Goal: Task Accomplishment & Management: Use online tool/utility

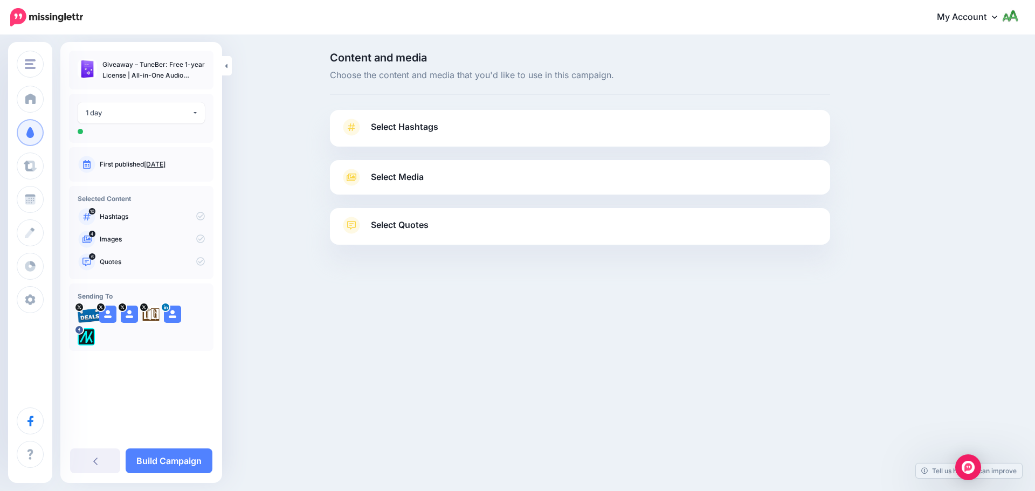
click at [442, 136] on link "Select Hashtags" at bounding box center [580, 133] width 479 height 28
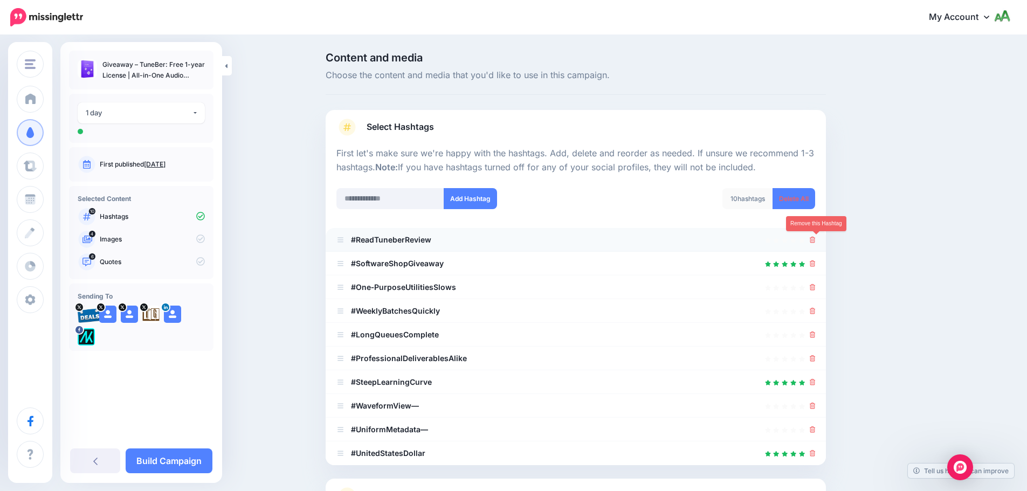
click at [816, 242] on icon at bounding box center [813, 240] width 6 height 6
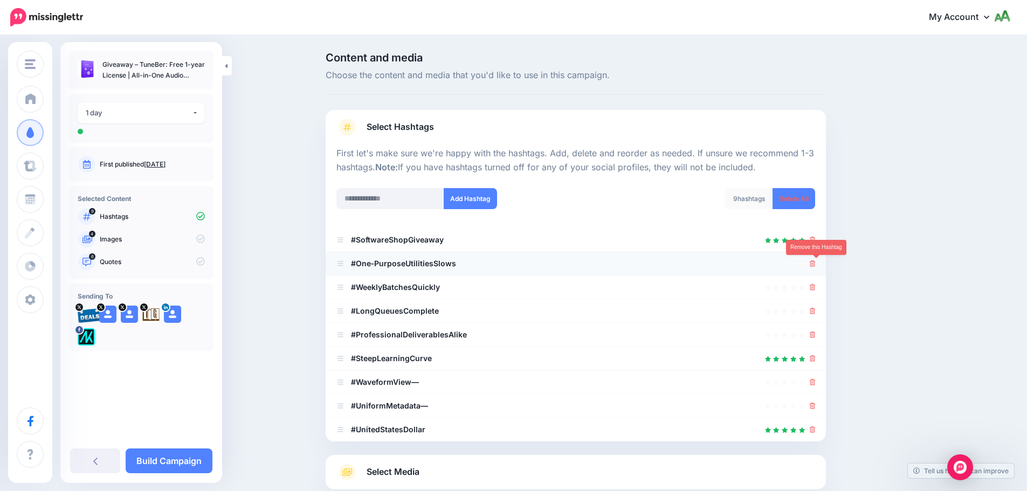
click at [816, 260] on link at bounding box center [813, 263] width 6 height 9
click at [812, 288] on div at bounding box center [575, 287] width 479 height 13
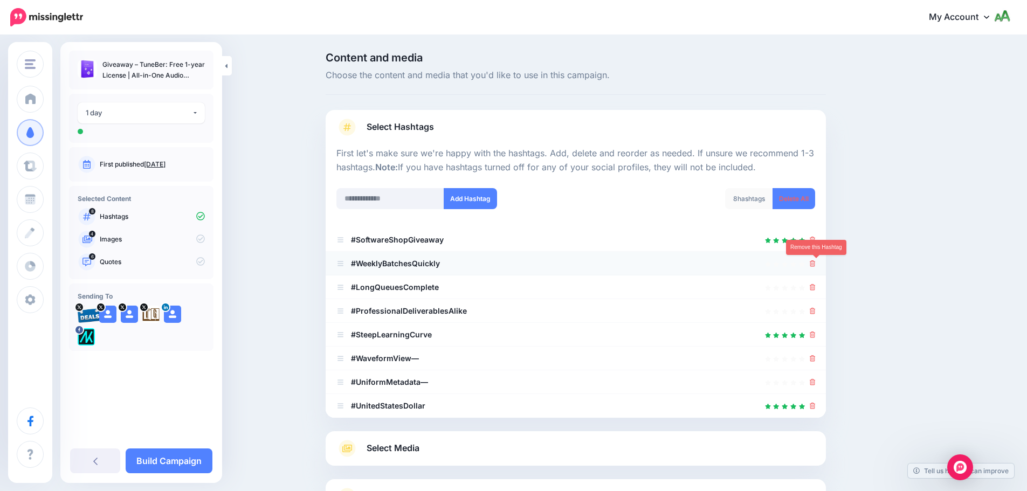
click at [816, 263] on icon at bounding box center [813, 263] width 6 height 6
click at [814, 287] on icon at bounding box center [813, 287] width 6 height 6
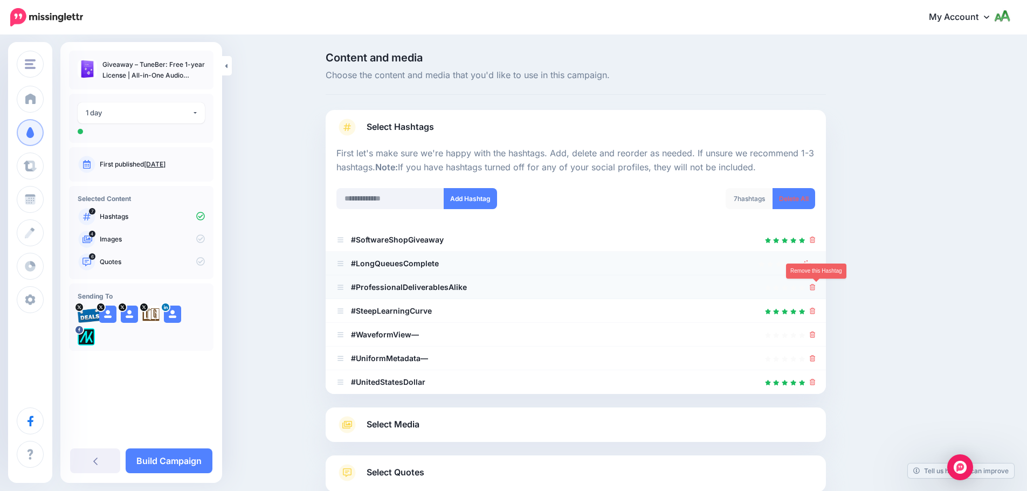
click at [816, 285] on icon at bounding box center [813, 287] width 6 height 6
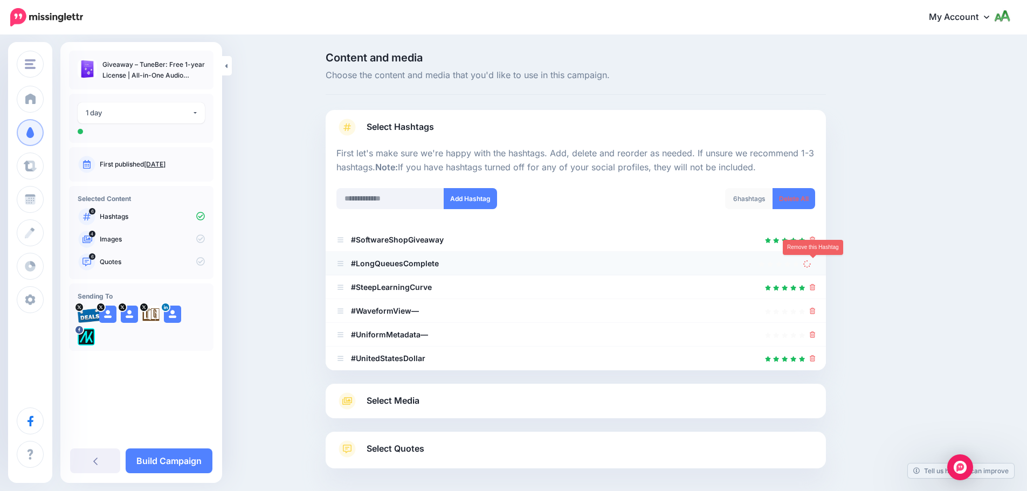
click at [815, 263] on link at bounding box center [809, 263] width 12 height 9
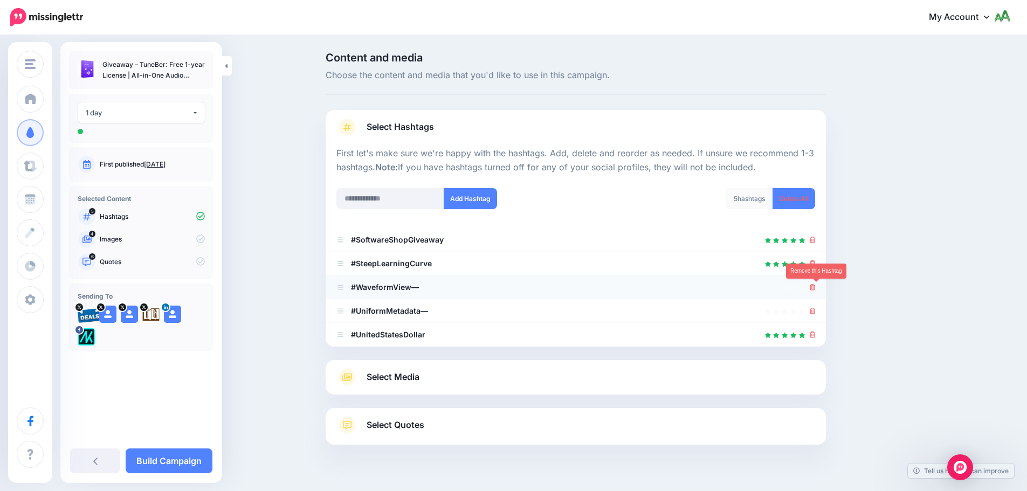
click at [816, 287] on icon at bounding box center [813, 287] width 6 height 6
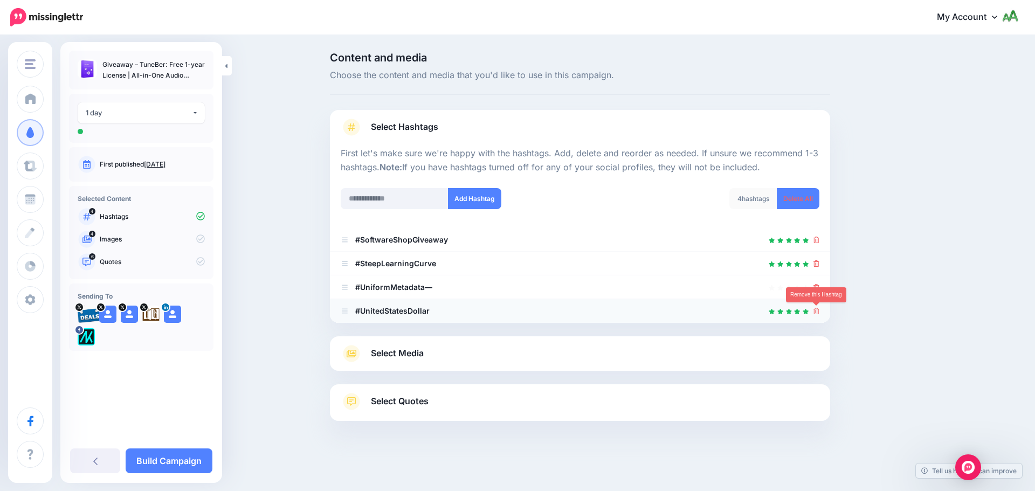
click at [815, 307] on link at bounding box center [817, 310] width 6 height 9
click at [818, 285] on icon at bounding box center [817, 287] width 6 height 6
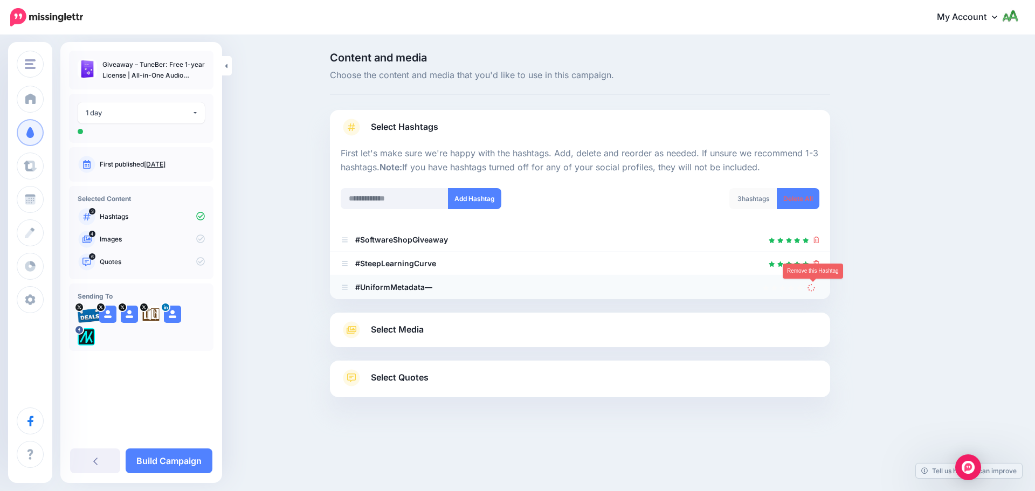
click at [815, 291] on icon at bounding box center [811, 287] width 9 height 9
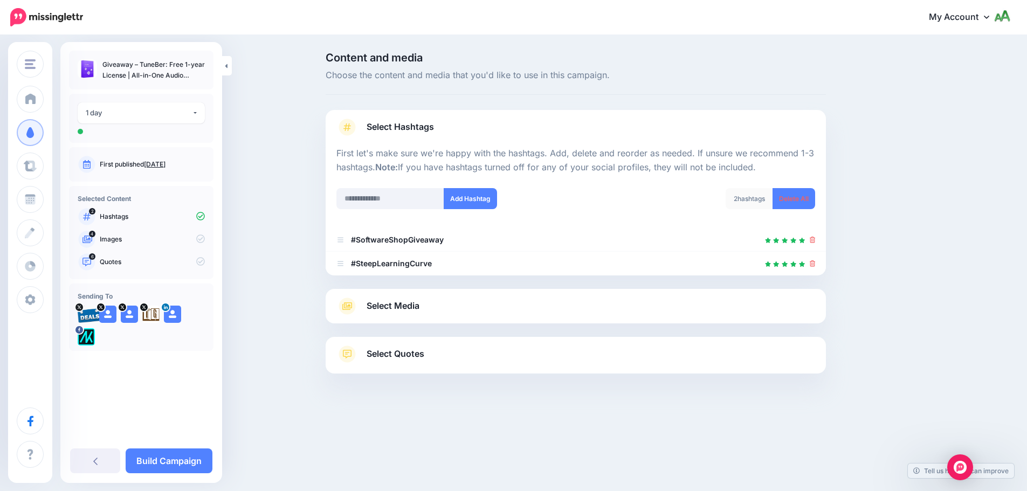
click at [654, 312] on link "Select Media" at bounding box center [575, 306] width 479 height 17
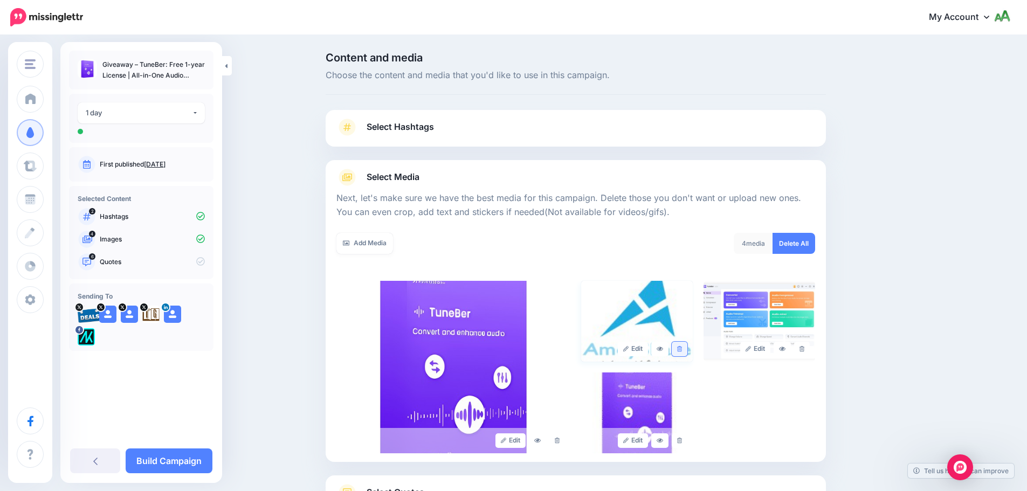
click at [682, 351] on icon at bounding box center [679, 349] width 5 height 6
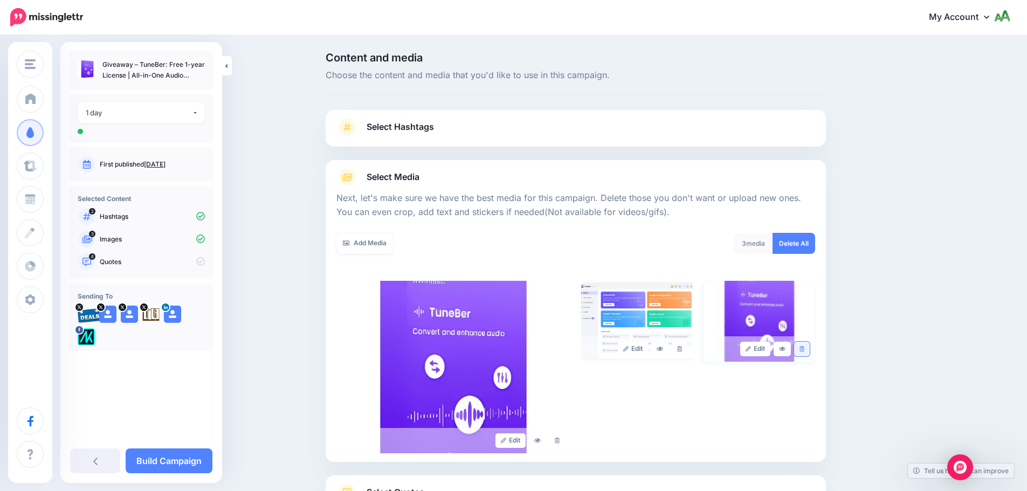
click at [804, 348] on icon at bounding box center [802, 349] width 5 height 6
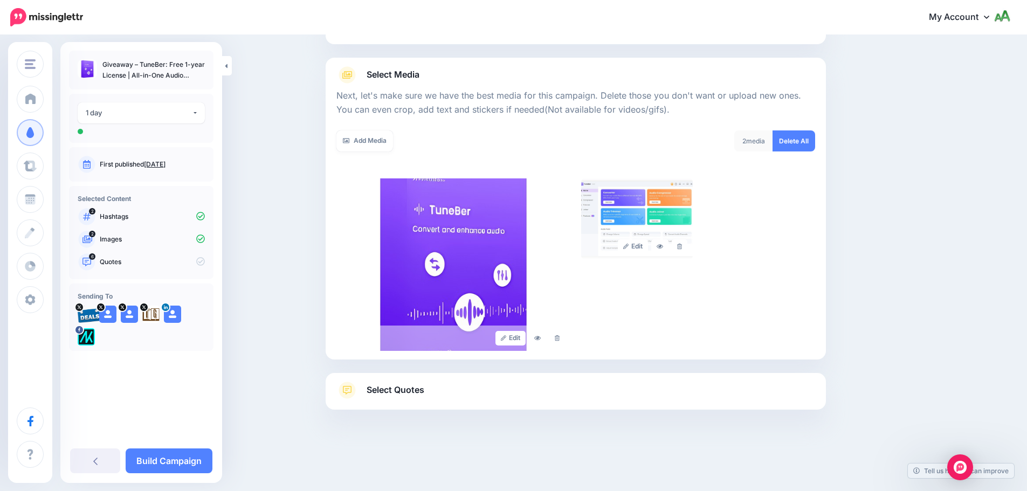
scroll to position [106, 0]
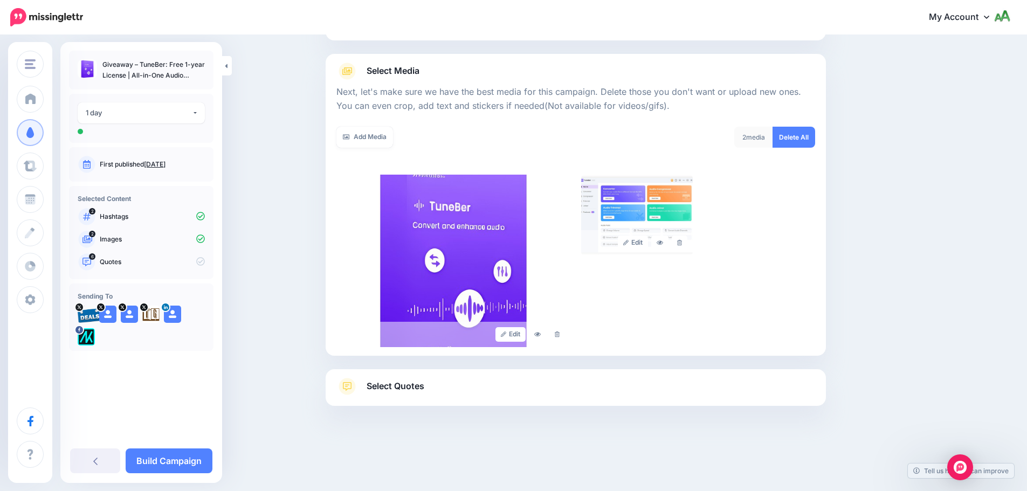
click at [511, 392] on link "Select Quotes" at bounding box center [575, 392] width 479 height 28
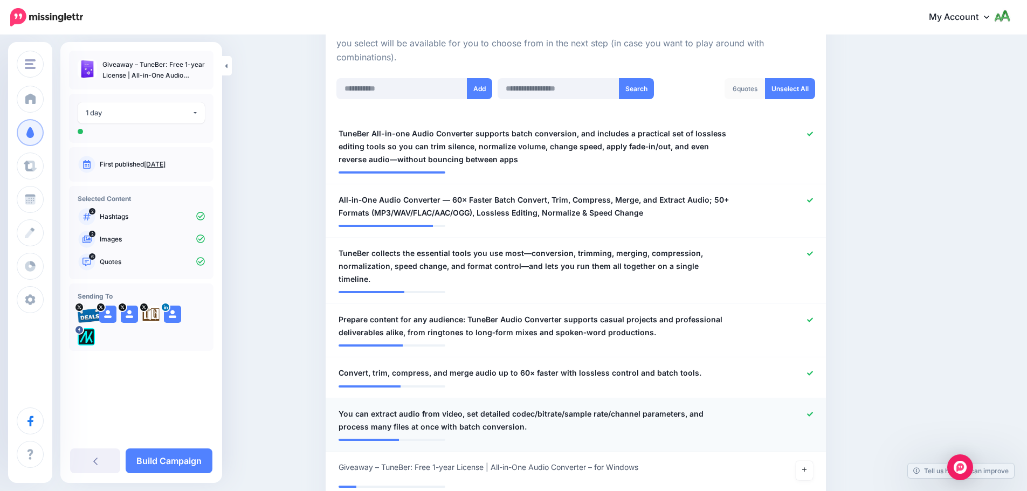
scroll to position [322, 0]
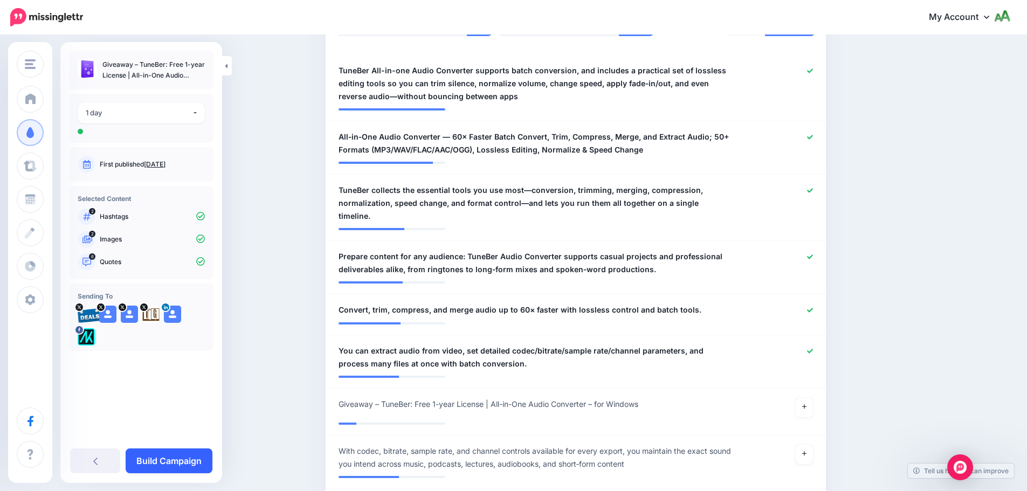
click at [164, 460] on link "Build Campaign" at bounding box center [169, 461] width 87 height 25
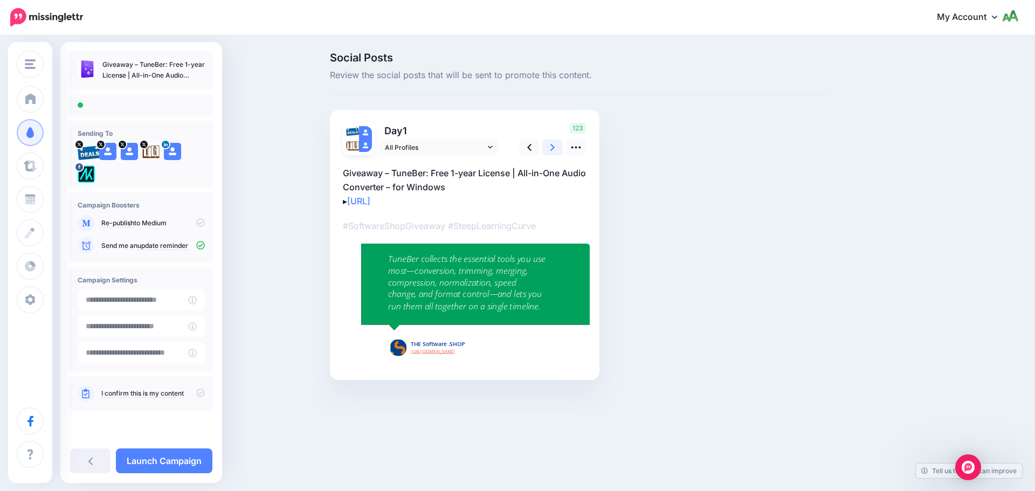
click at [551, 152] on icon at bounding box center [552, 147] width 4 height 11
click at [528, 151] on icon at bounding box center [529, 147] width 4 height 11
click at [570, 150] on icon at bounding box center [575, 147] width 11 height 11
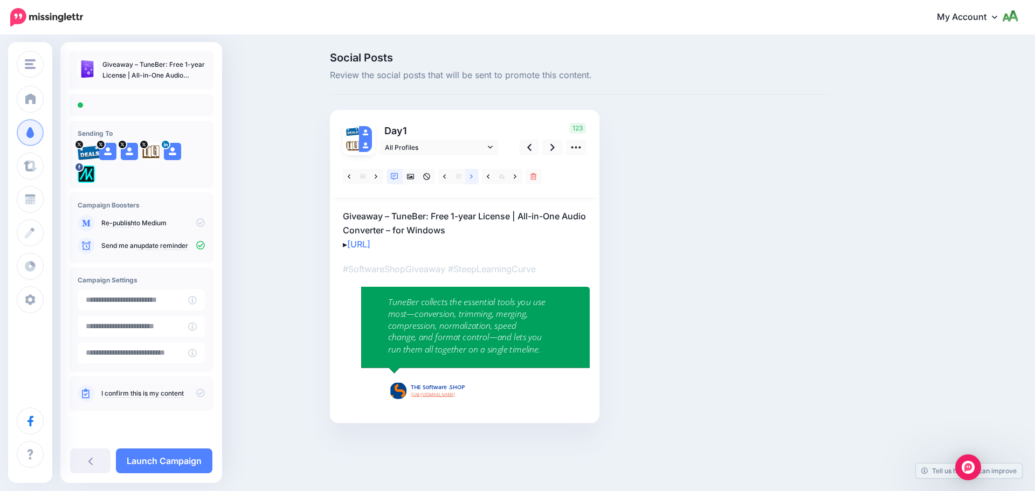
click at [469, 175] on link at bounding box center [471, 177] width 13 height 16
click at [510, 174] on link at bounding box center [515, 177] width 13 height 16
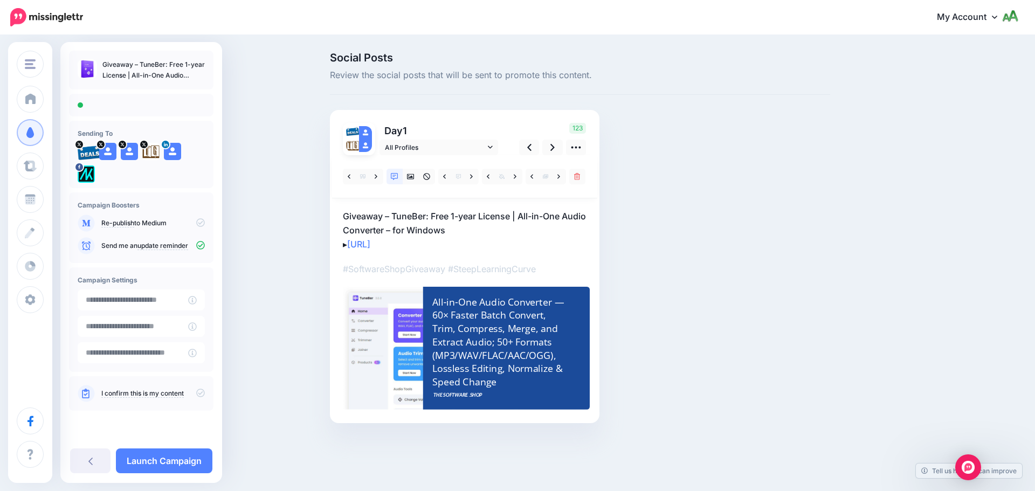
click at [201, 388] on div "I confirm this is my content" at bounding box center [141, 393] width 127 height 17
click at [198, 396] on icon at bounding box center [200, 393] width 9 height 9
click at [193, 459] on link "Launch Campaign" at bounding box center [164, 461] width 97 height 25
